Goal: Contribute content: Add original content to the website for others to see

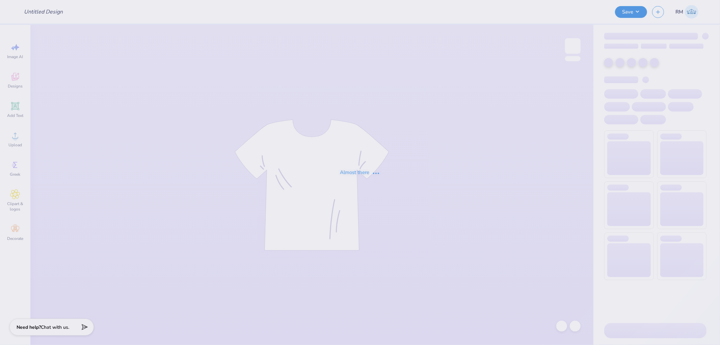
type input "KAP Hoodies"
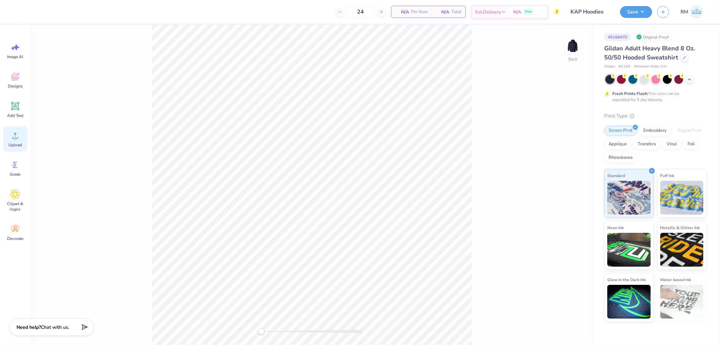
click at [21, 144] on span "Upload" at bounding box center [15, 144] width 14 height 5
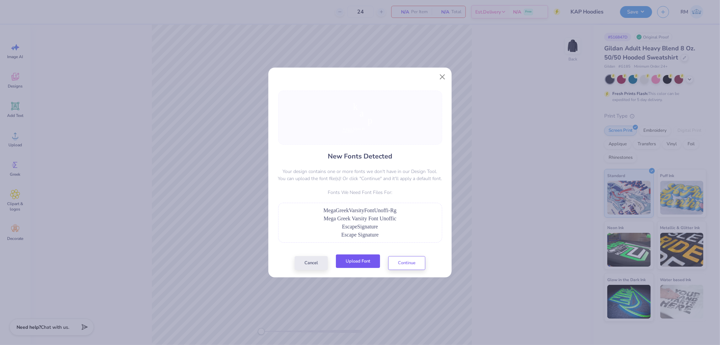
click at [363, 259] on button "Upload Font" at bounding box center [358, 261] width 44 height 14
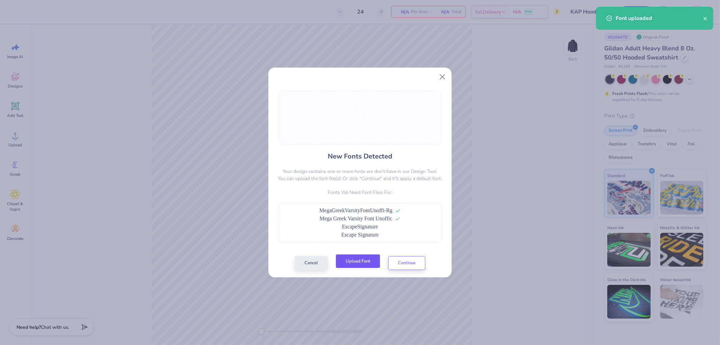
click at [366, 260] on button "Upload Font" at bounding box center [358, 261] width 44 height 14
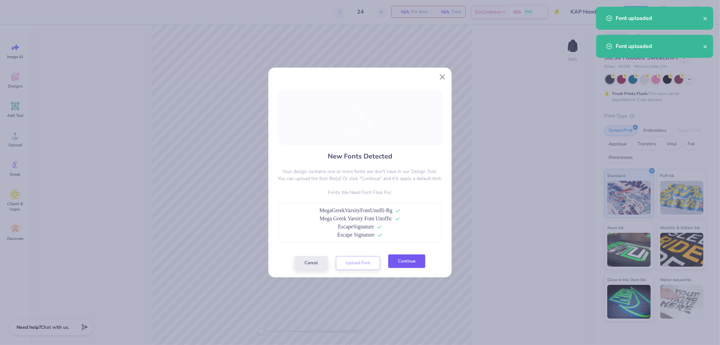
click at [418, 264] on button "Continue" at bounding box center [406, 261] width 37 height 14
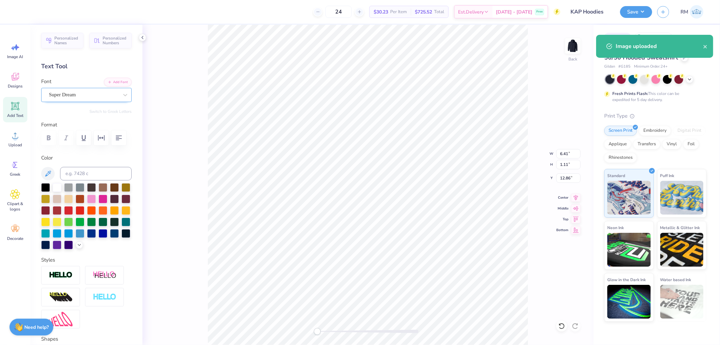
click at [61, 88] on div "Super Dream" at bounding box center [86, 95] width 91 height 14
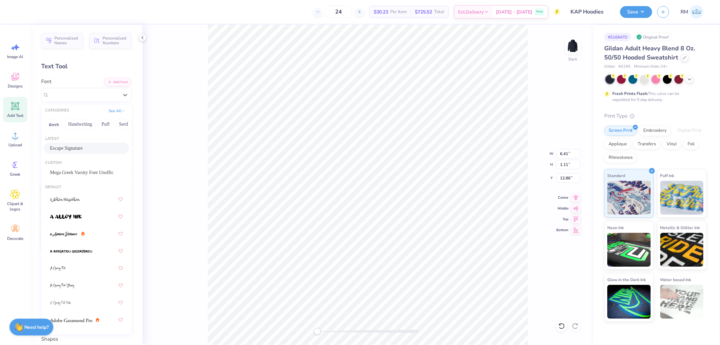
click at [88, 151] on div "Escape Signature" at bounding box center [86, 148] width 73 height 7
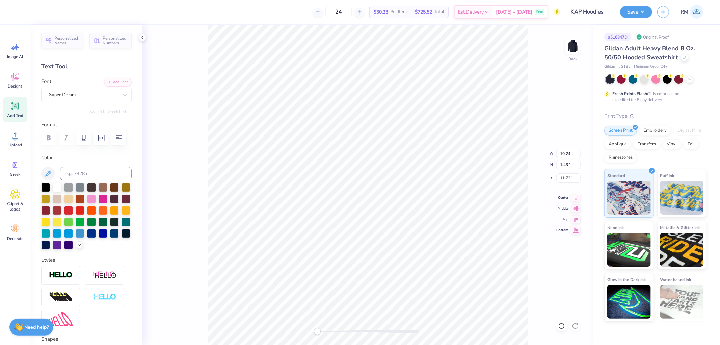
type input "10.24"
type input "1.43"
type input "11.72"
click at [92, 98] on div "Super Dream" at bounding box center [83, 95] width 71 height 10
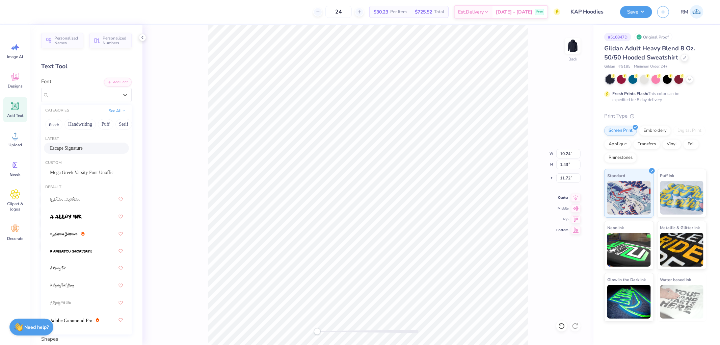
click at [98, 147] on div "Escape Signature" at bounding box center [86, 148] width 73 height 7
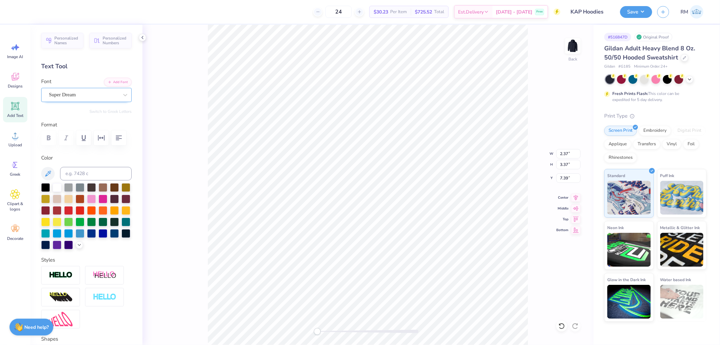
click at [90, 93] on div "Super Dream" at bounding box center [83, 95] width 71 height 10
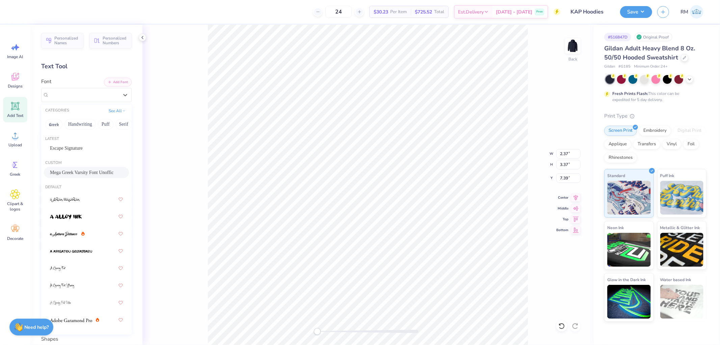
click at [93, 171] on span "Mega Greek Varsity Font Unoffic" at bounding box center [82, 172] width 64 height 7
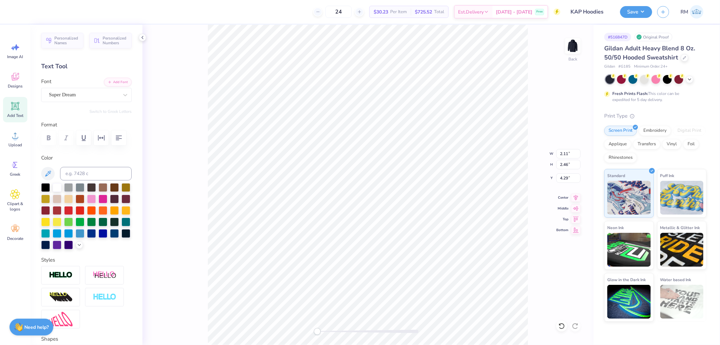
type input "2.11"
type input "2.46"
type input "4.29"
click at [83, 93] on div "Super Dream" at bounding box center [83, 95] width 71 height 10
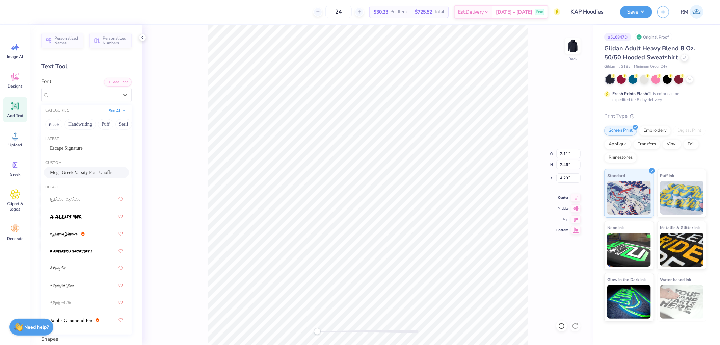
click at [96, 174] on span "Mega Greek Varsity Font Unoffic" at bounding box center [82, 172] width 64 height 7
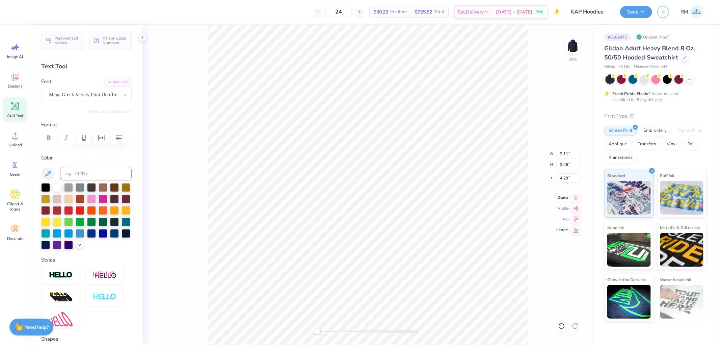
type input "2.57"
type input "3.07"
type input "0.55"
click at [88, 95] on div "Super Dream" at bounding box center [83, 95] width 71 height 10
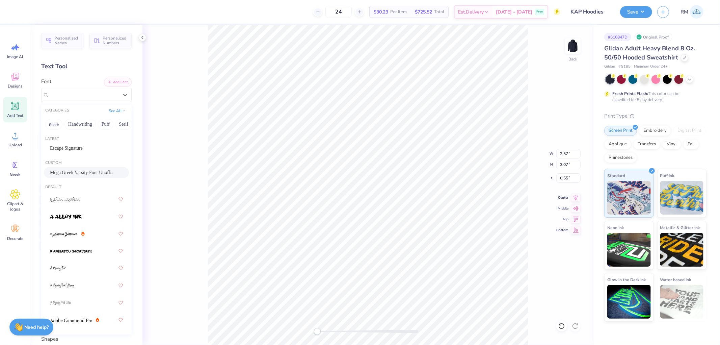
click at [94, 170] on span "Mega Greek Varsity Font Unoffic" at bounding box center [82, 172] width 64 height 7
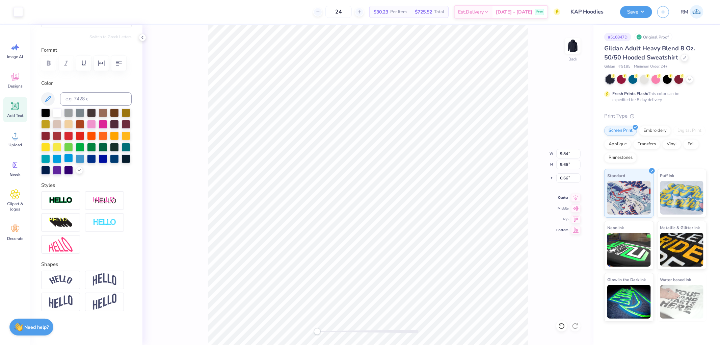
scroll to position [103, 0]
click at [14, 136] on circle at bounding box center [15, 138] width 5 height 5
click at [564, 151] on input "10.17" at bounding box center [569, 153] width 24 height 9
click at [566, 155] on input "10.17" at bounding box center [569, 153] width 24 height 9
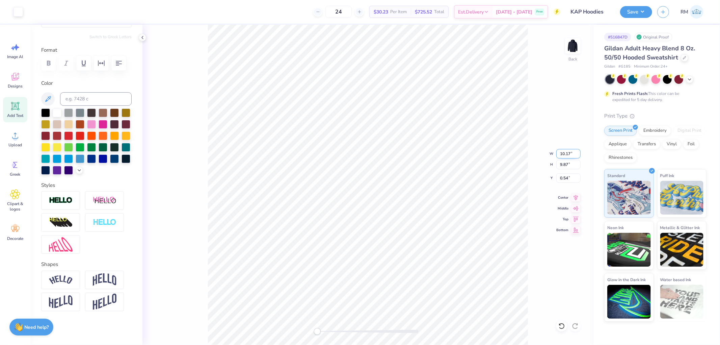
click at [566, 155] on input "10.17" at bounding box center [569, 153] width 24 height 9
type input "5"
click at [566, 155] on input "5.98" at bounding box center [569, 153] width 24 height 9
type input "6"
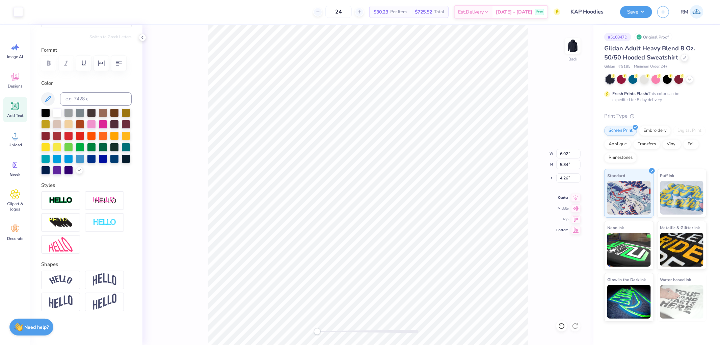
type input "9.62"
type input "1.17"
type input "11.80"
type input "4.49"
type input "1.14"
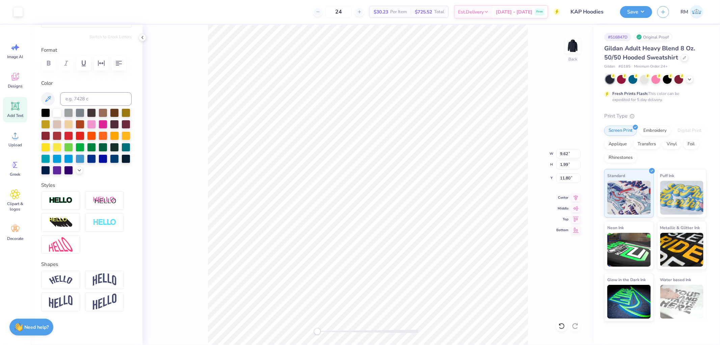
type input "12.58"
type input "6.42"
type input "1.49"
type input "12.26"
click at [567, 153] on input "6.00" at bounding box center [569, 153] width 24 height 9
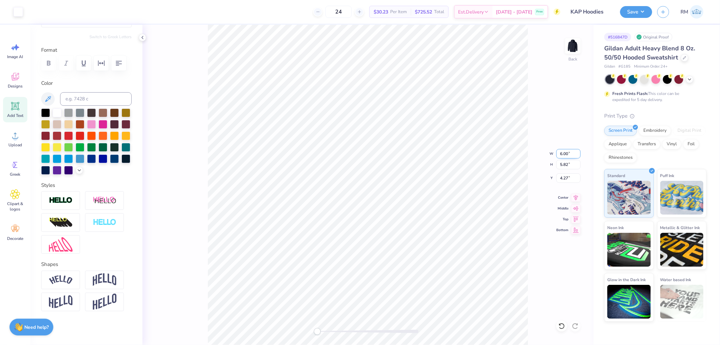
click at [567, 153] on input "6.00" at bounding box center [569, 153] width 24 height 9
click at [569, 181] on input "4.27" at bounding box center [569, 177] width 24 height 9
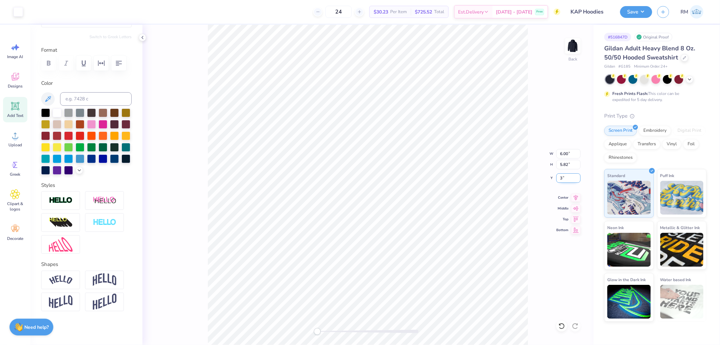
type input "3"
type input "10.36"
type input "10.32"
type input "12.00"
type input "8.78"
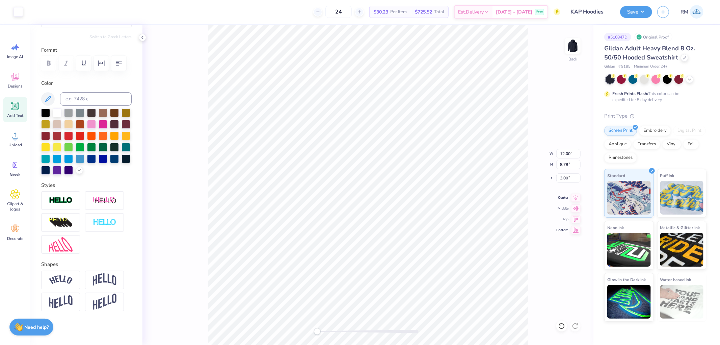
type input "3.00"
click at [576, 196] on icon at bounding box center [576, 197] width 4 height 6
click at [566, 177] on input "3.00" at bounding box center [569, 177] width 24 height 9
type input "2.00"
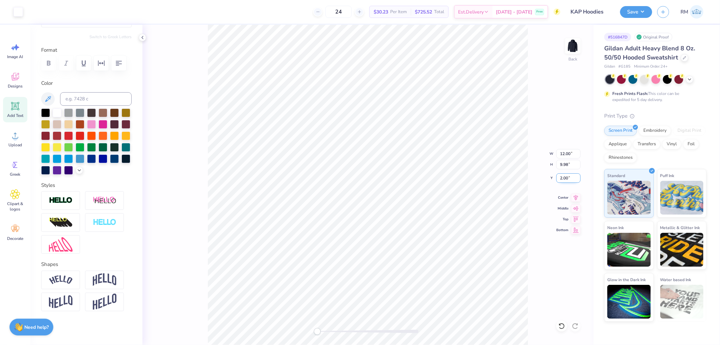
click at [566, 179] on input "2.00" at bounding box center [569, 177] width 24 height 9
type input "2.50"
click at [573, 44] on img at bounding box center [573, 45] width 27 height 27
click at [17, 139] on circle at bounding box center [15, 138] width 5 height 5
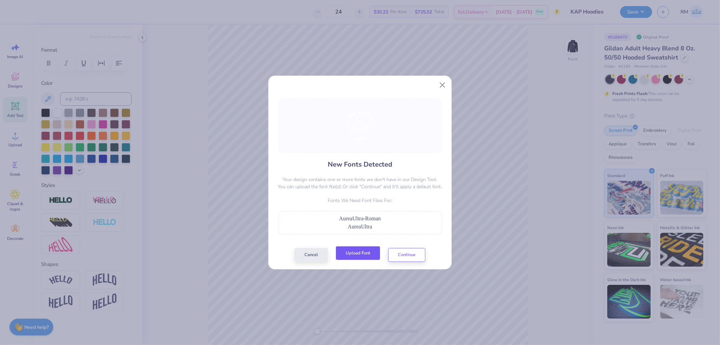
click at [355, 256] on button "Upload Font" at bounding box center [358, 253] width 44 height 14
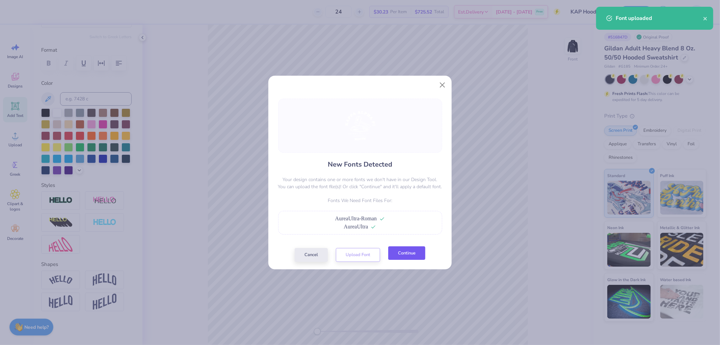
click at [412, 254] on button "Continue" at bounding box center [406, 253] width 37 height 14
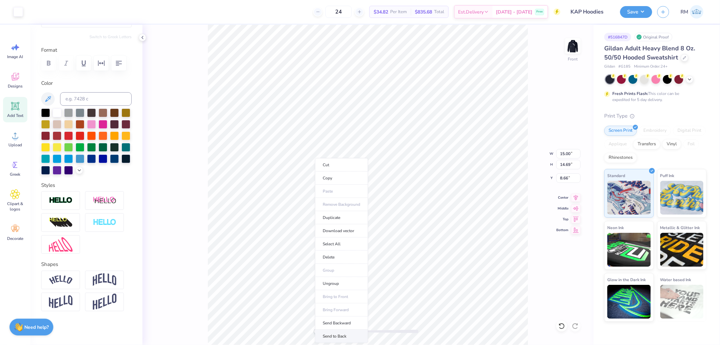
click at [348, 338] on li "Send to Back" at bounding box center [341, 336] width 53 height 13
click at [18, 110] on icon at bounding box center [15, 106] width 8 height 8
type input "6.58"
type input "1.91"
type input "15.05"
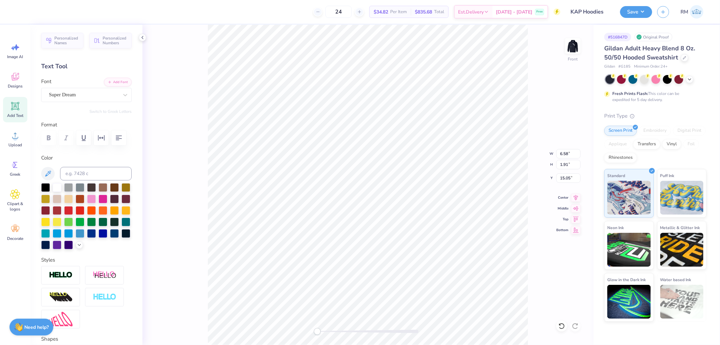
scroll to position [6, 1]
type textarea "TEX"
type input "9.96"
type input "0.80"
type input "19.59"
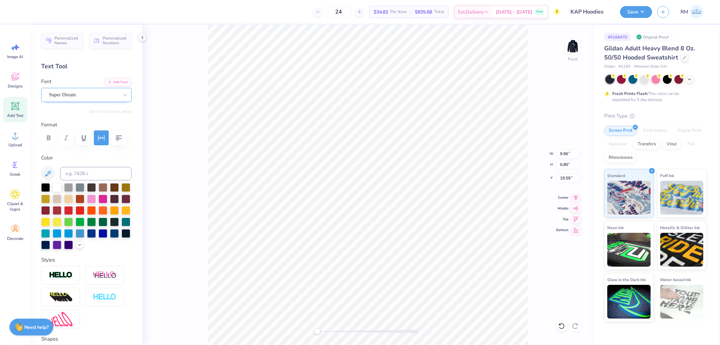
click at [85, 95] on div "Super Dream" at bounding box center [83, 95] width 71 height 10
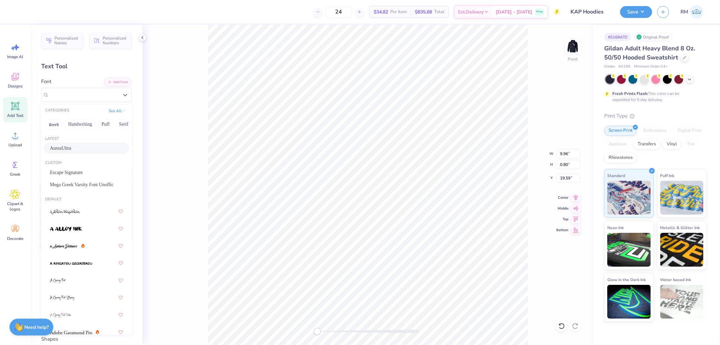
click at [71, 149] on span "AureaUltra" at bounding box center [60, 148] width 21 height 7
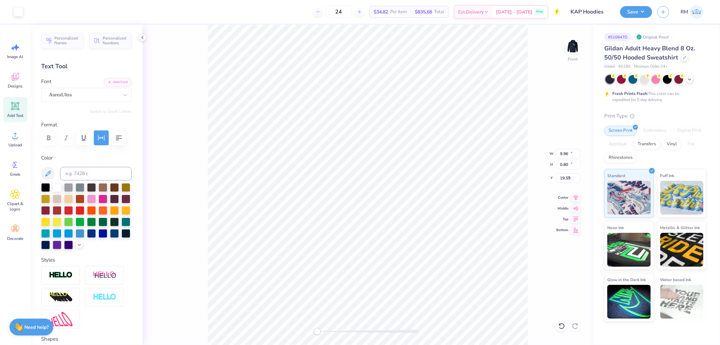
type input "15.00"
type input "14.69"
type input "8.66"
type input "6.69"
type input "0.82"
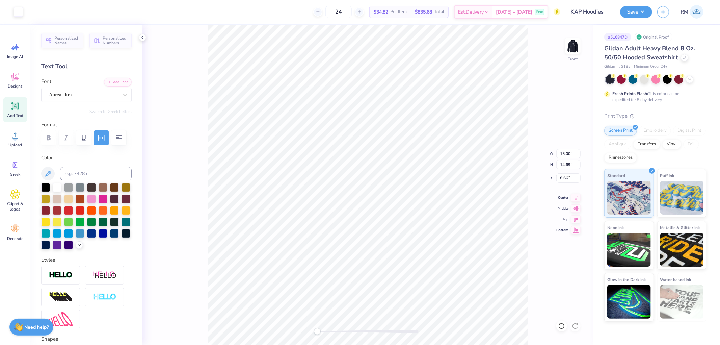
type input "20.70"
click at [98, 97] on div "Super Dream" at bounding box center [83, 95] width 71 height 10
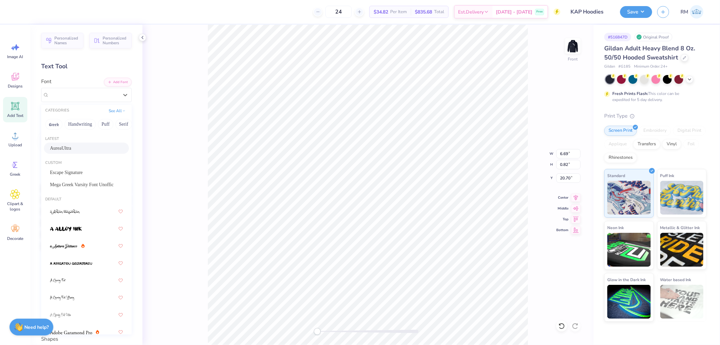
click at [95, 148] on div "AureaUltra" at bounding box center [86, 148] width 73 height 7
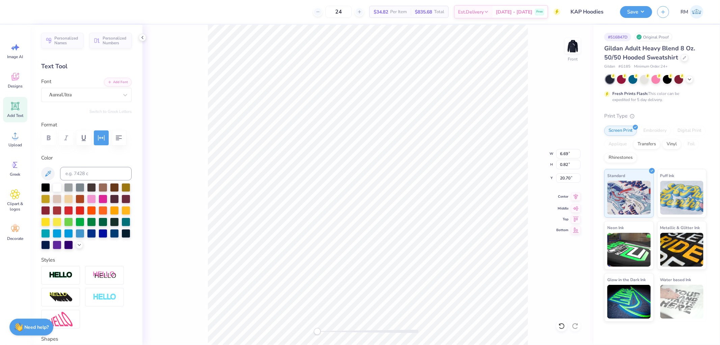
click at [577, 200] on icon at bounding box center [576, 197] width 9 height 8
type input "12.36"
type input "0.75"
type input "19.68"
click at [578, 198] on icon at bounding box center [576, 197] width 9 height 8
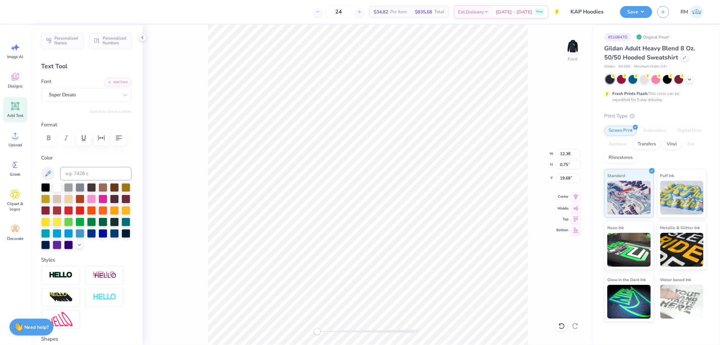
type input "4.87"
type input "1.91"
type input "15.05"
click at [575, 198] on icon at bounding box center [576, 197] width 4 height 6
click at [56, 191] on div at bounding box center [57, 186] width 9 height 9
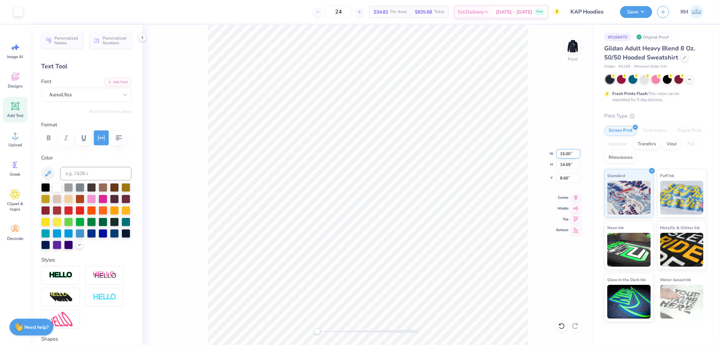
click at [565, 157] on input "15.00" at bounding box center [569, 153] width 24 height 9
click at [566, 179] on input "8.66" at bounding box center [569, 177] width 24 height 9
type input "10.42"
type input "10.20"
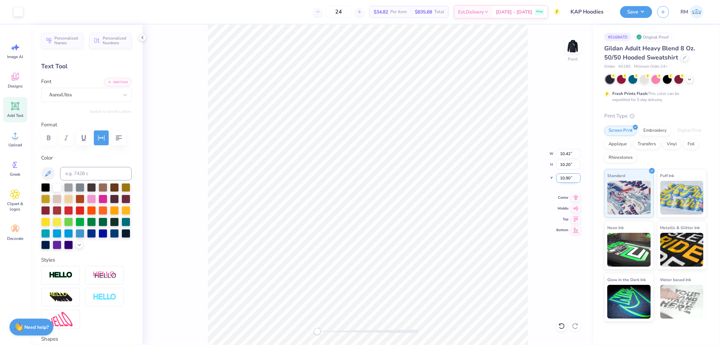
click at [566, 179] on input "10.90" at bounding box center [569, 177] width 24 height 9
type input "6.00"
click at [256, 328] on div "Front" at bounding box center [368, 185] width 451 height 320
type input "6.86"
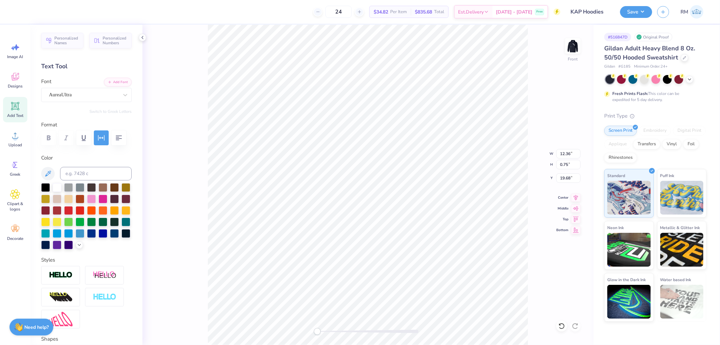
type input "0.64"
type input "15.11"
drag, startPoint x: 319, startPoint y: 334, endPoint x: 330, endPoint y: 334, distance: 11.5
click at [330, 334] on div "Accessibility label" at bounding box center [330, 331] width 7 height 7
type input "12.50"
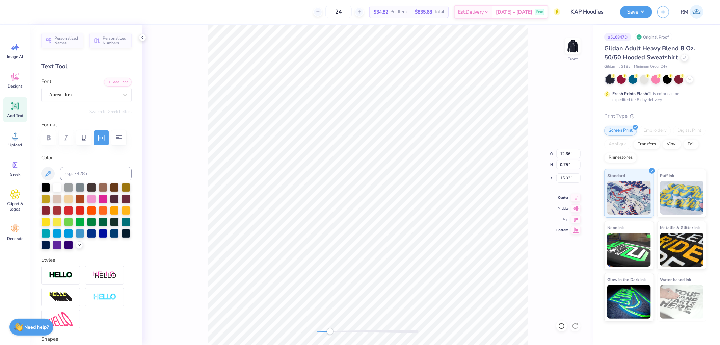
type input "12.24"
type input "6.04"
type input "6.86"
type input "0.64"
type input "16.00"
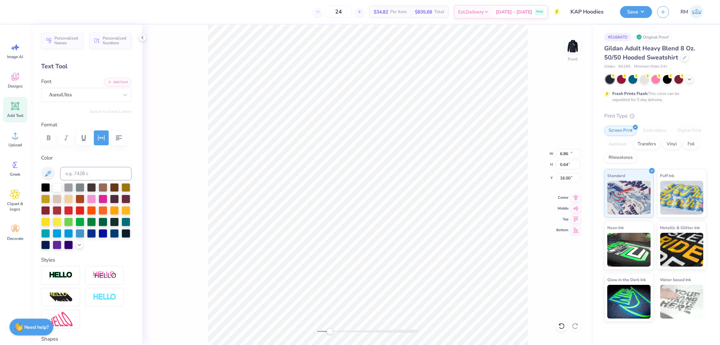
type input "10.00"
type input "0.61"
type input "16.03"
click at [577, 196] on icon at bounding box center [576, 197] width 9 height 8
type input "6.86"
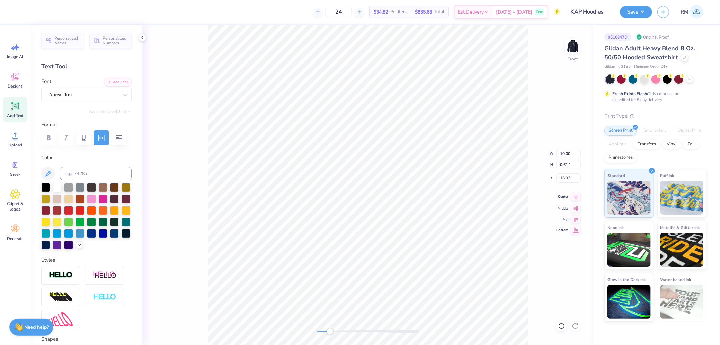
type input "0.64"
type input "16.76"
click at [577, 196] on icon at bounding box center [576, 197] width 4 height 6
type input "10.00"
type input "0.61"
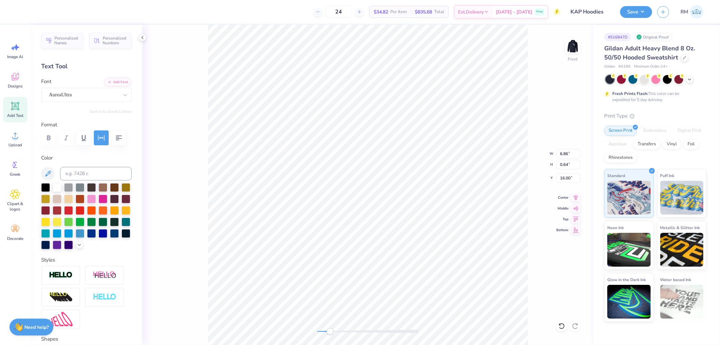
type input "15.09"
click at [304, 335] on div "Front" at bounding box center [368, 185] width 451 height 320
click at [568, 178] on input "6.04" at bounding box center [569, 177] width 24 height 9
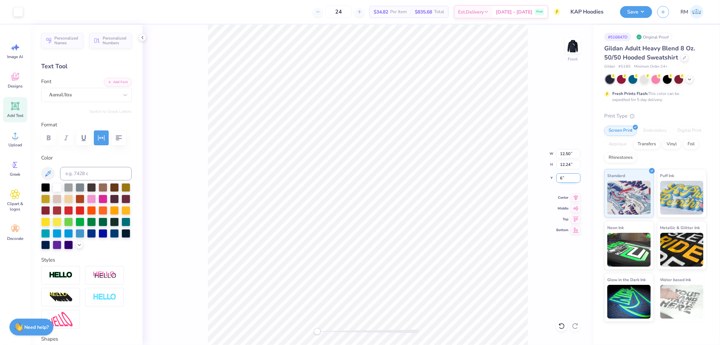
type input "6.00"
click at [19, 12] on div at bounding box center [18, 10] width 9 height 9
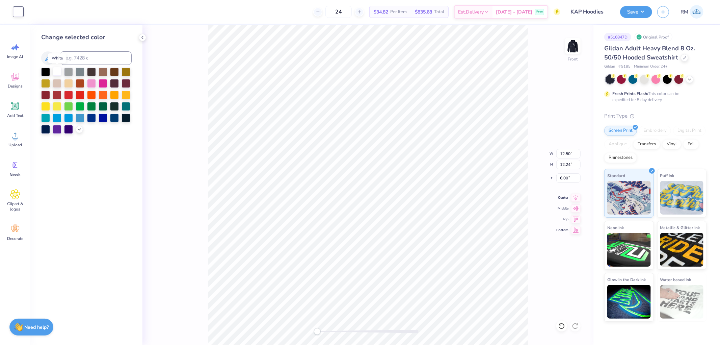
click at [56, 72] on div at bounding box center [57, 71] width 9 height 9
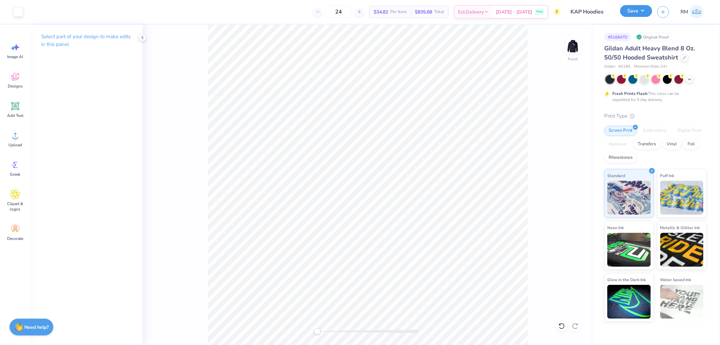
click at [644, 8] on button "Save" at bounding box center [636, 11] width 32 height 12
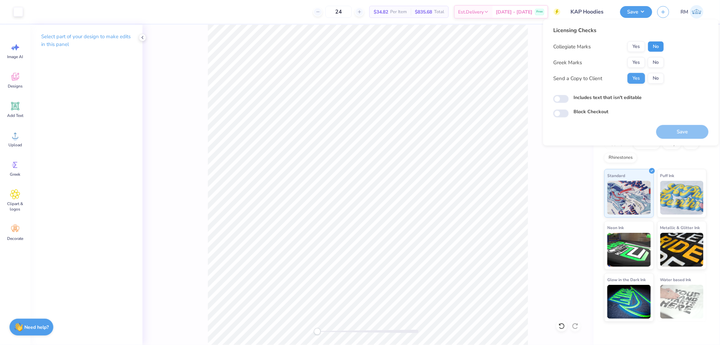
click at [659, 46] on button "No" at bounding box center [656, 46] width 16 height 11
click at [655, 65] on button "No" at bounding box center [656, 62] width 16 height 11
click at [694, 128] on button "Save" at bounding box center [683, 132] width 52 height 14
